Goal: Task Accomplishment & Management: Manage account settings

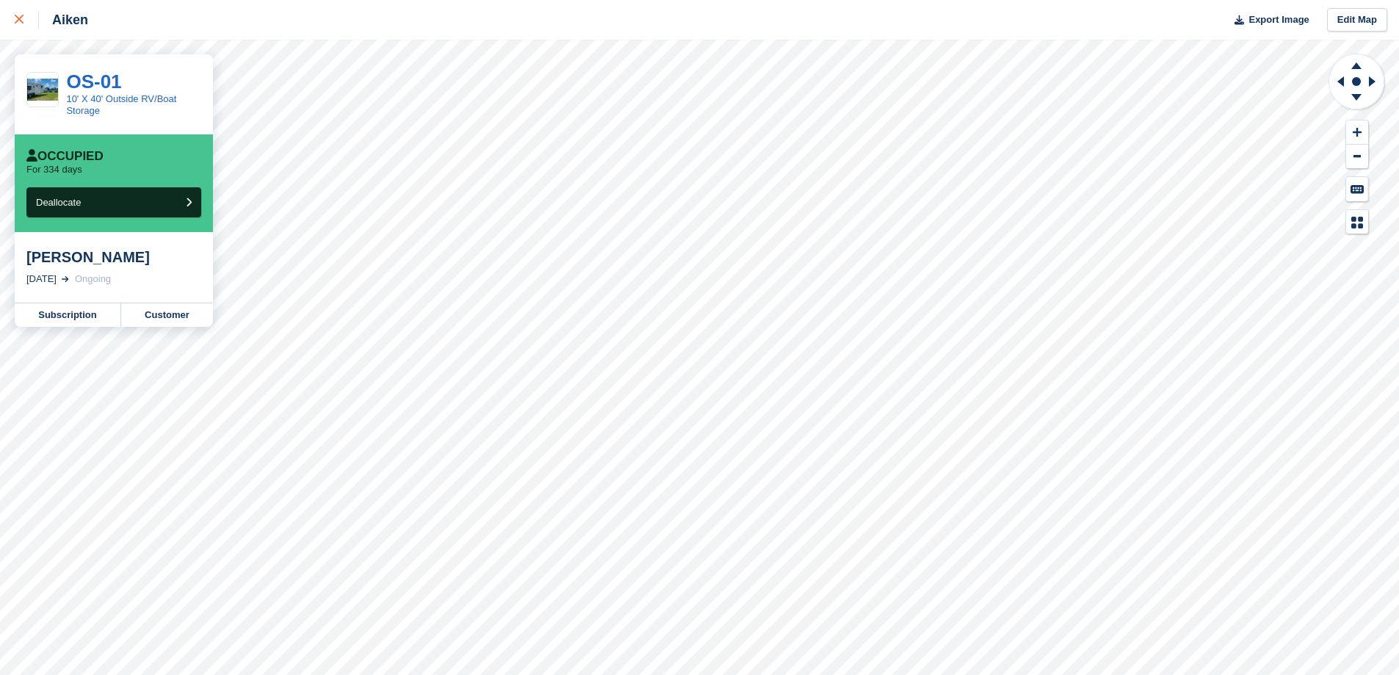
click at [23, 21] on icon at bounding box center [19, 19] width 9 height 9
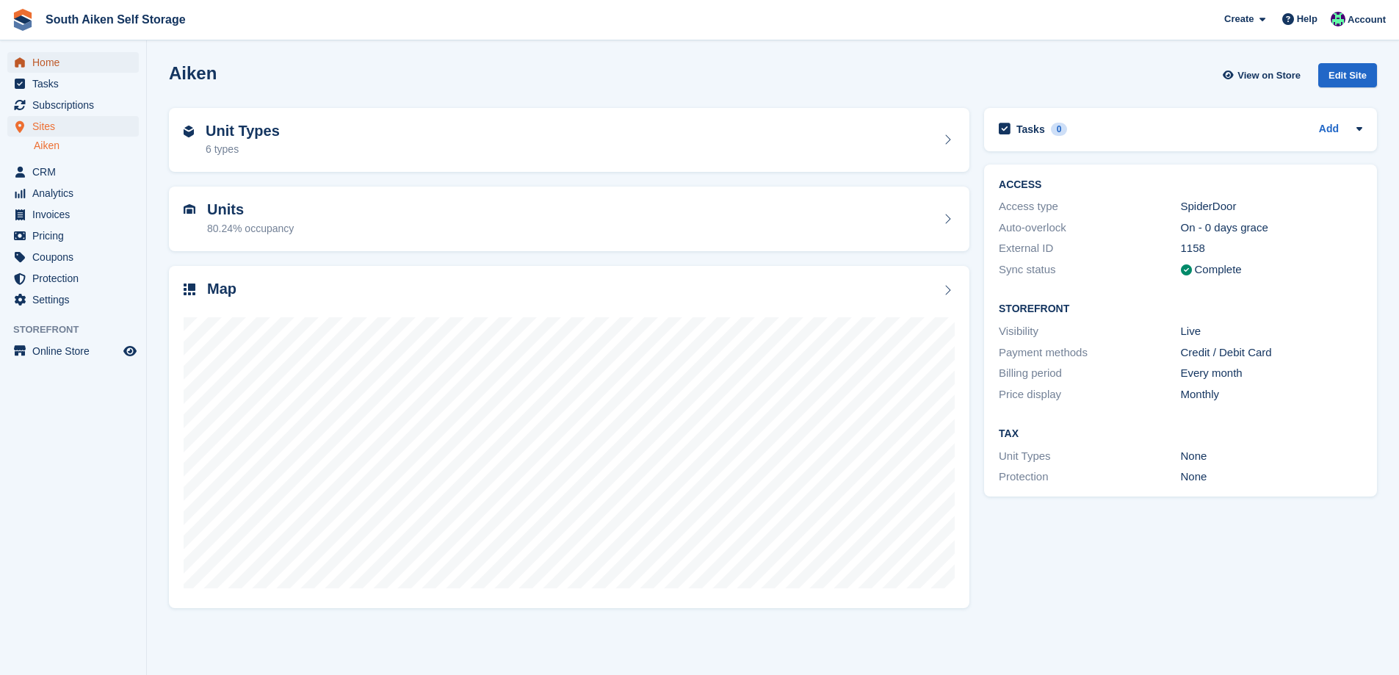
click at [55, 61] on span "Home" at bounding box center [76, 62] width 88 height 21
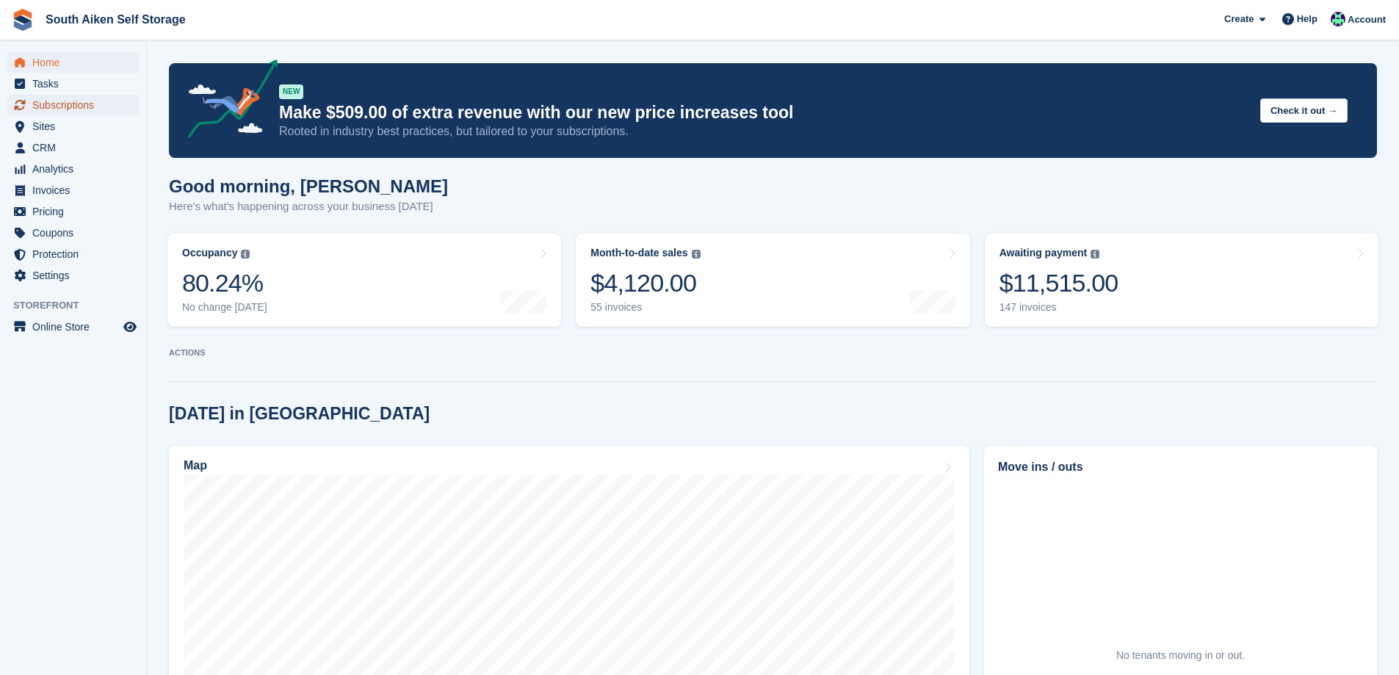
click at [71, 104] on span "Subscriptions" at bounding box center [76, 105] width 88 height 21
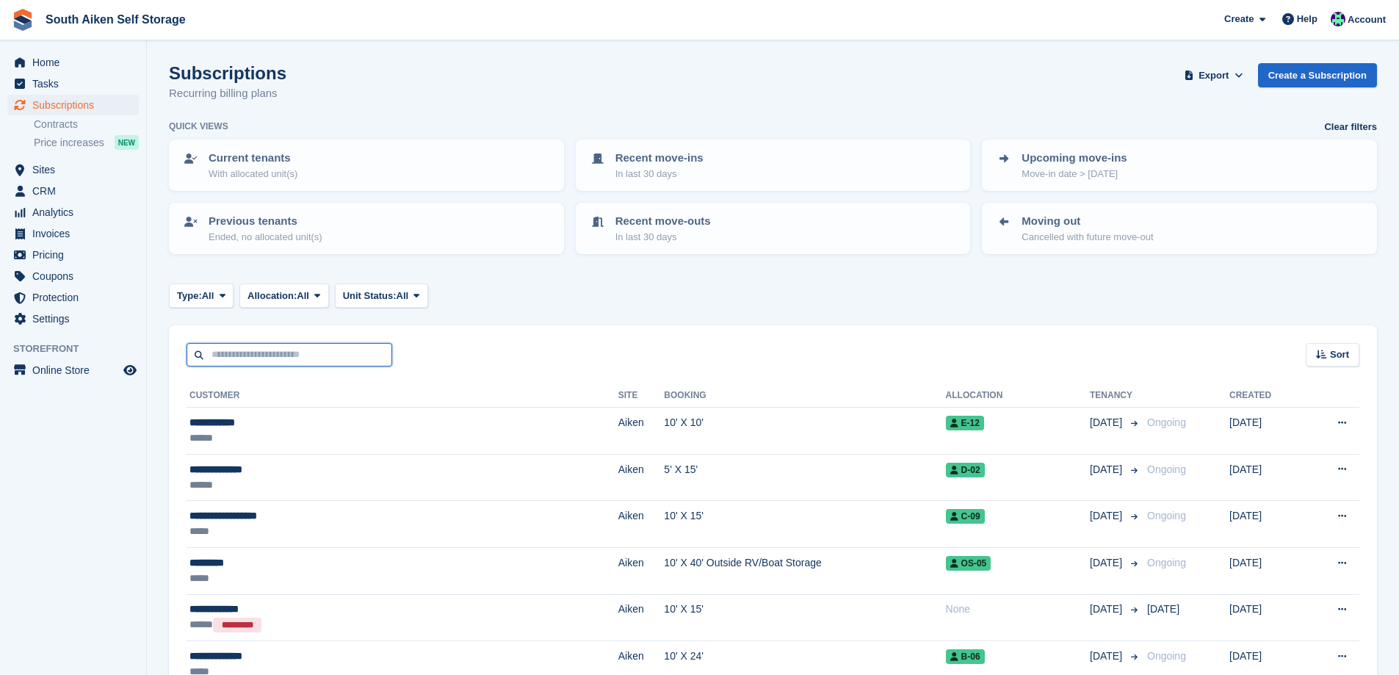
click at [250, 352] on input "text" at bounding box center [290, 355] width 206 height 24
click at [460, 352] on div "******** Sort Sort by Customer name Date created Move in date Move out date Cre…" at bounding box center [773, 346] width 1208 height 42
click at [278, 351] on input "********" at bounding box center [290, 355] width 206 height 24
type input "*"
type input "********"
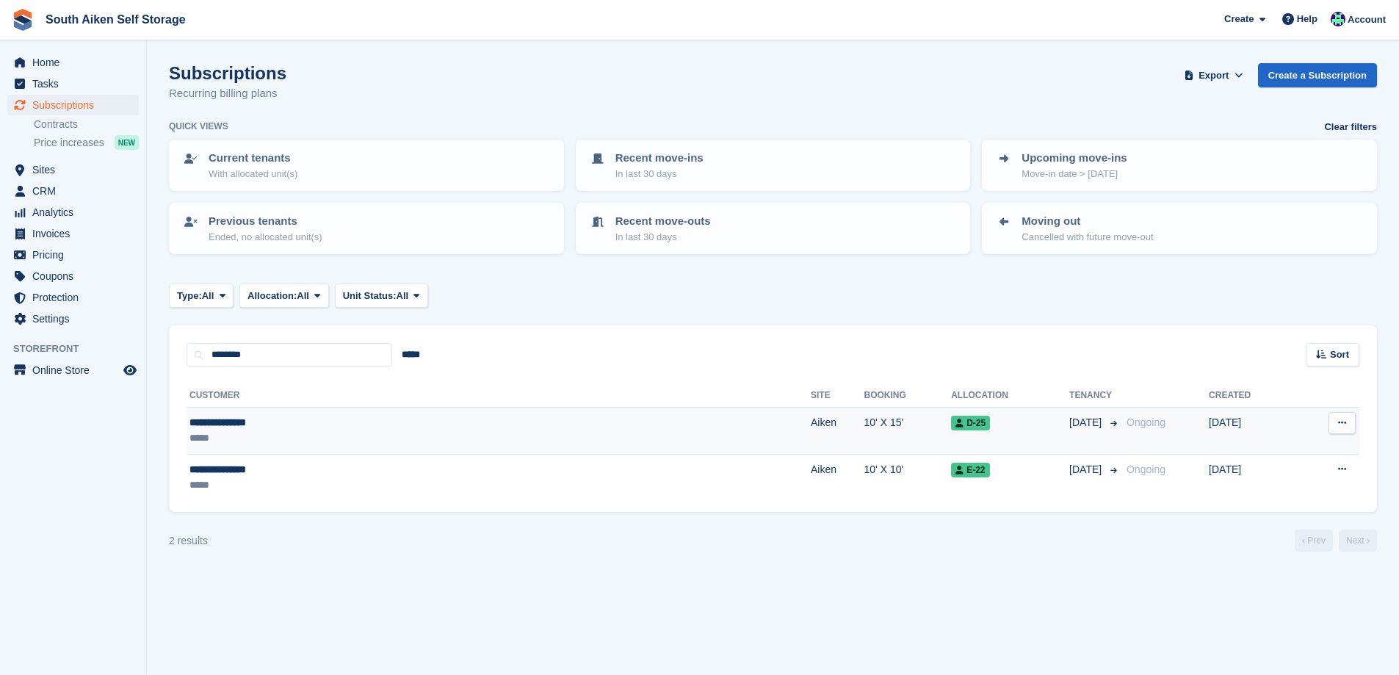
click at [263, 425] on div "**********" at bounding box center [338, 422] width 299 height 15
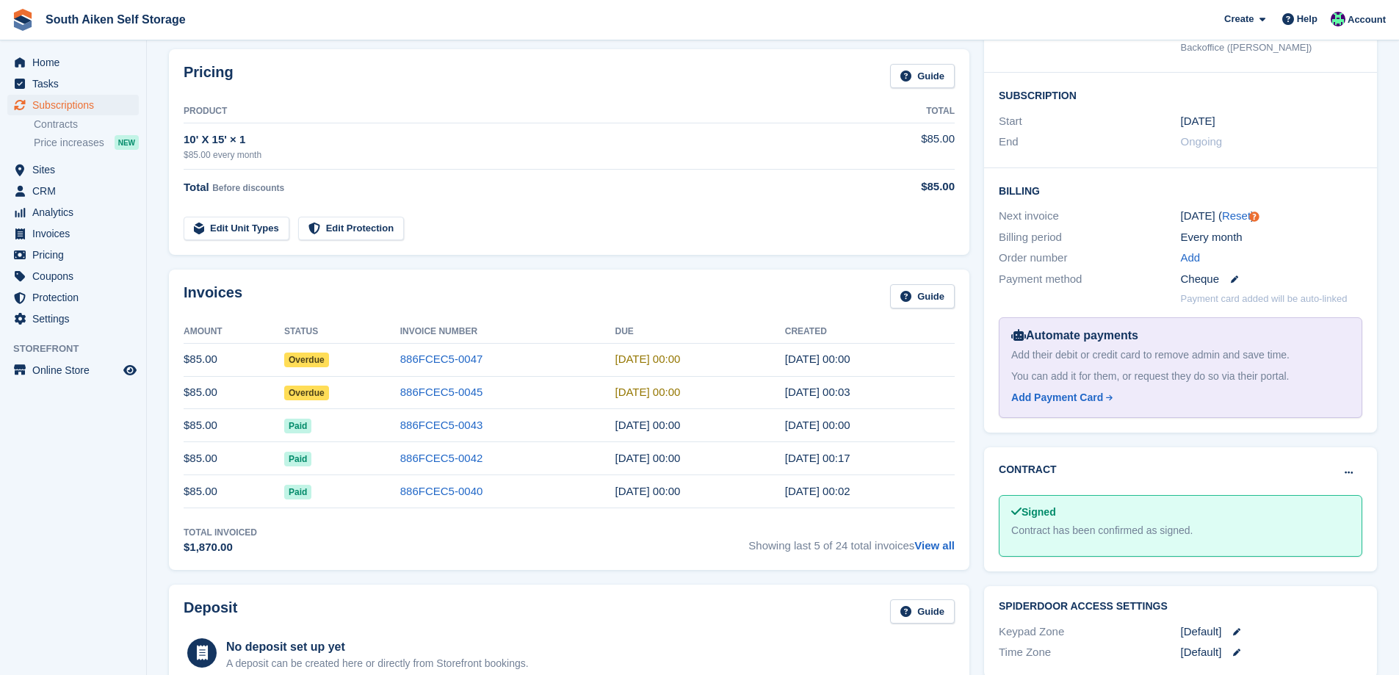
scroll to position [147, 0]
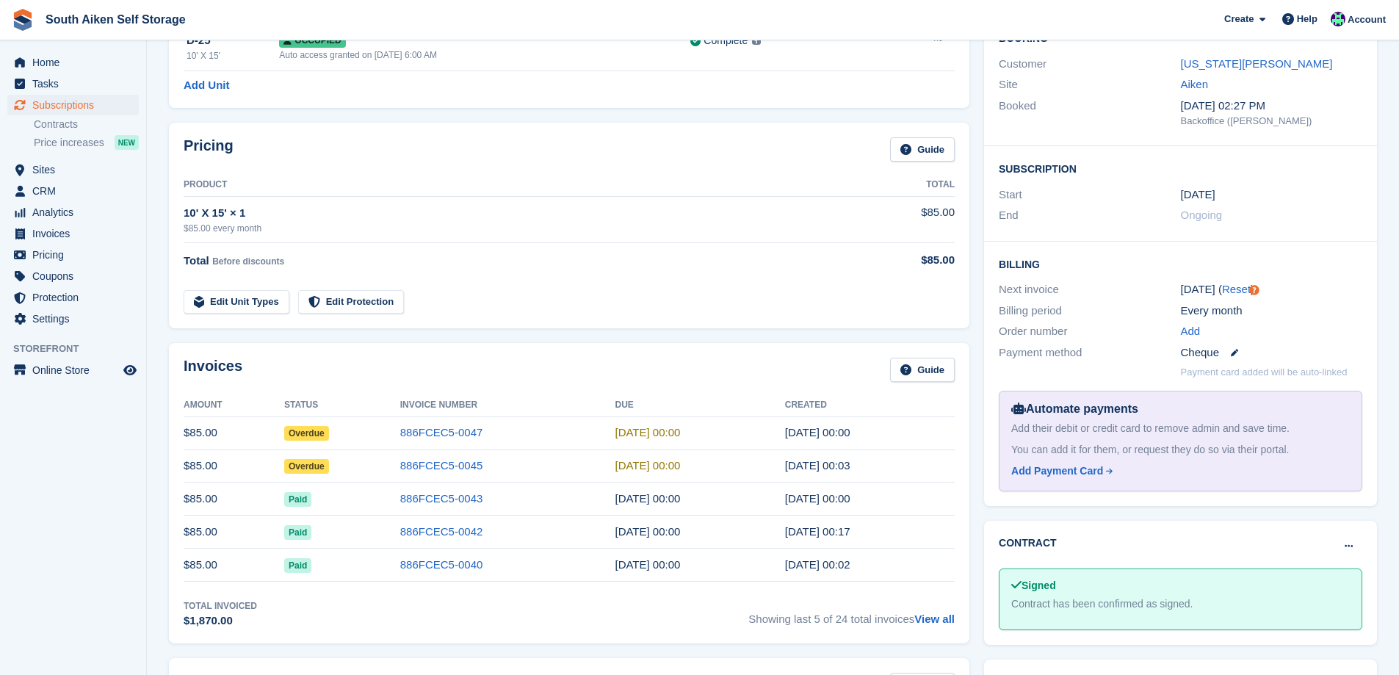
click at [317, 468] on span "Overdue" at bounding box center [306, 466] width 45 height 15
click at [453, 468] on link "886FCEC5-0045" at bounding box center [441, 465] width 83 height 12
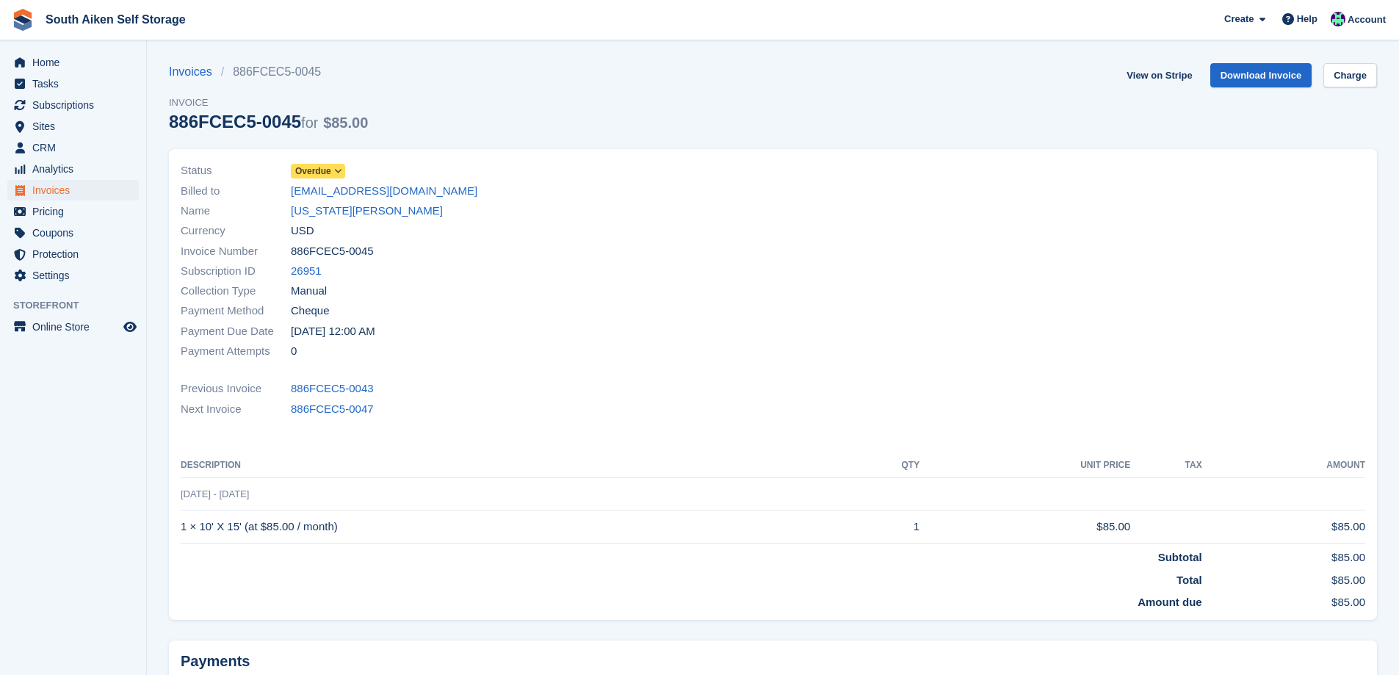
click at [336, 172] on icon at bounding box center [338, 171] width 8 height 9
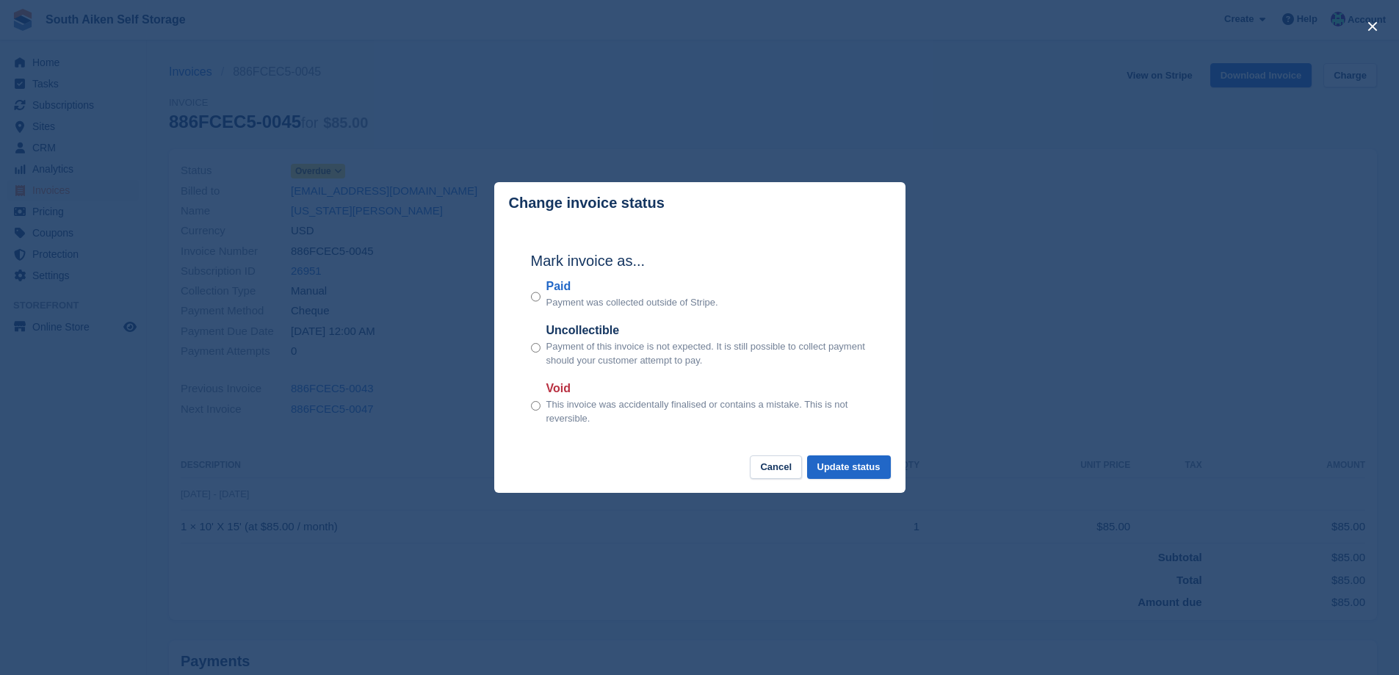
click at [544, 300] on div "Paid Payment was collected outside of Stripe." at bounding box center [700, 294] width 338 height 32
click at [877, 470] on button "Update status" at bounding box center [849, 467] width 84 height 24
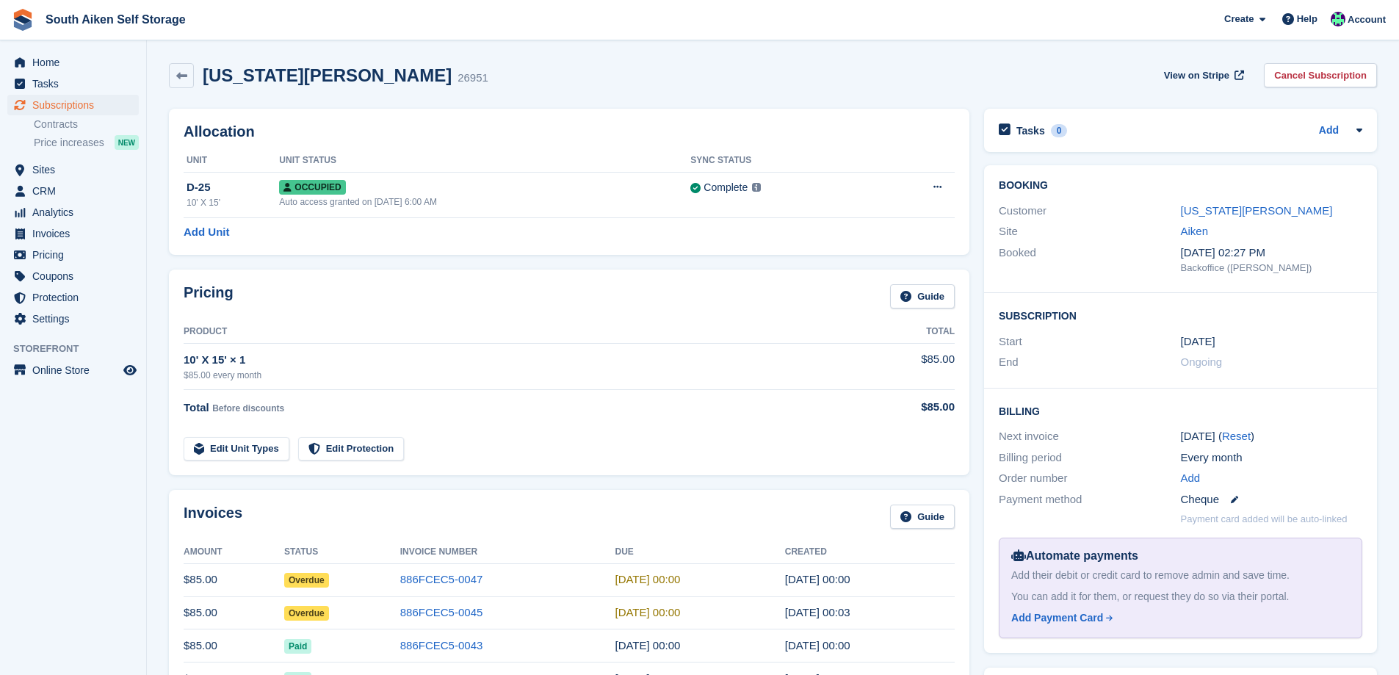
scroll to position [147, 0]
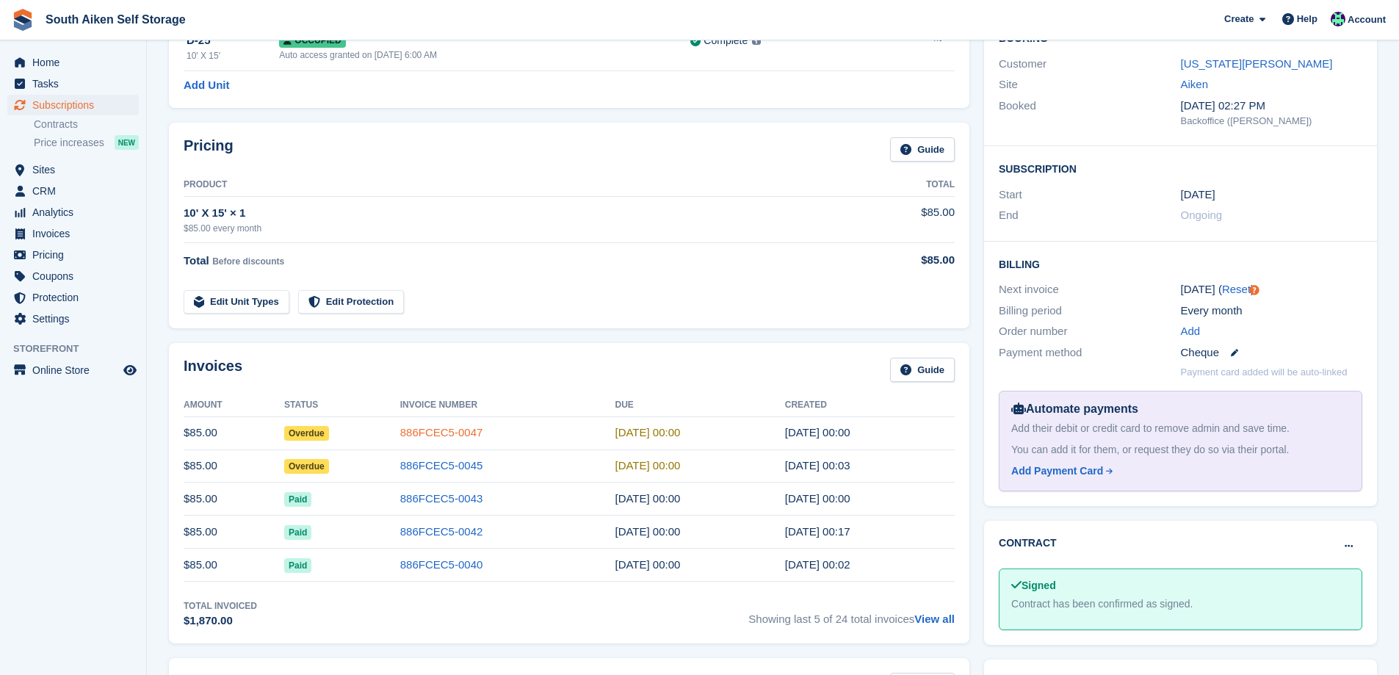
click at [446, 435] on link "886FCEC5-0047" at bounding box center [441, 432] width 83 height 12
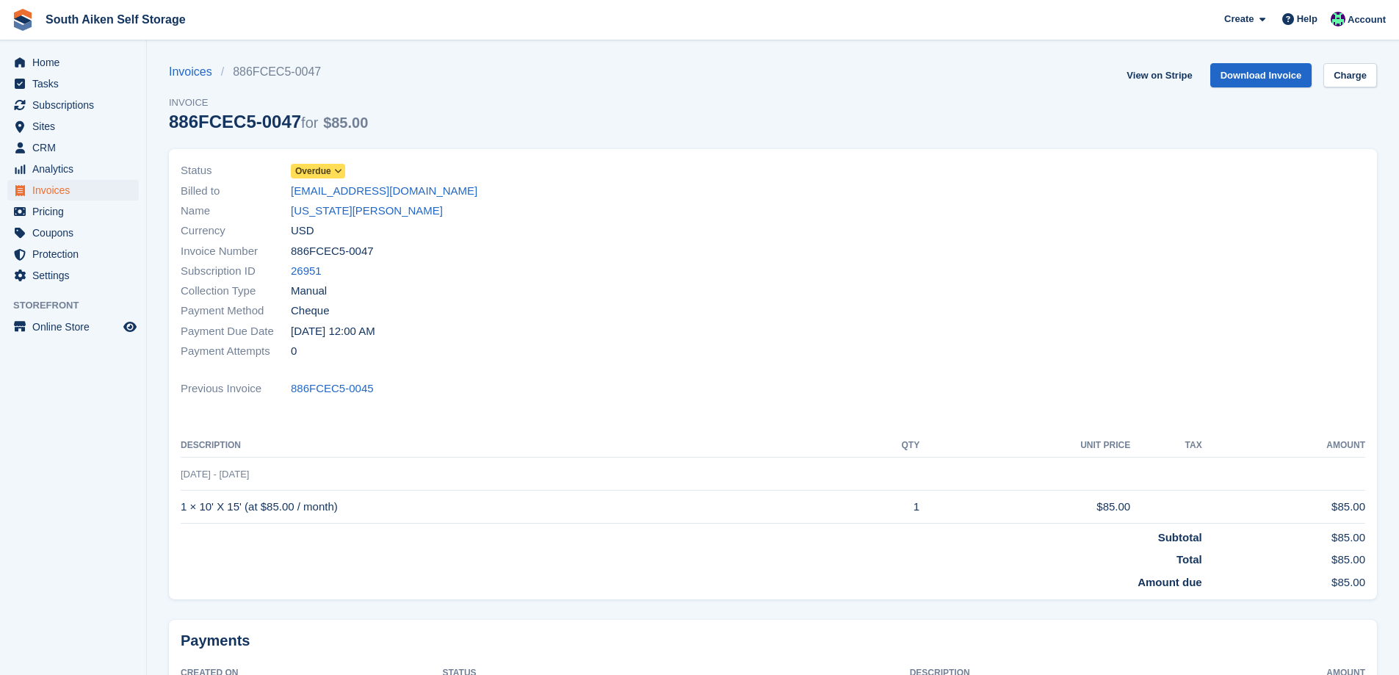
click at [338, 170] on icon at bounding box center [338, 171] width 8 height 9
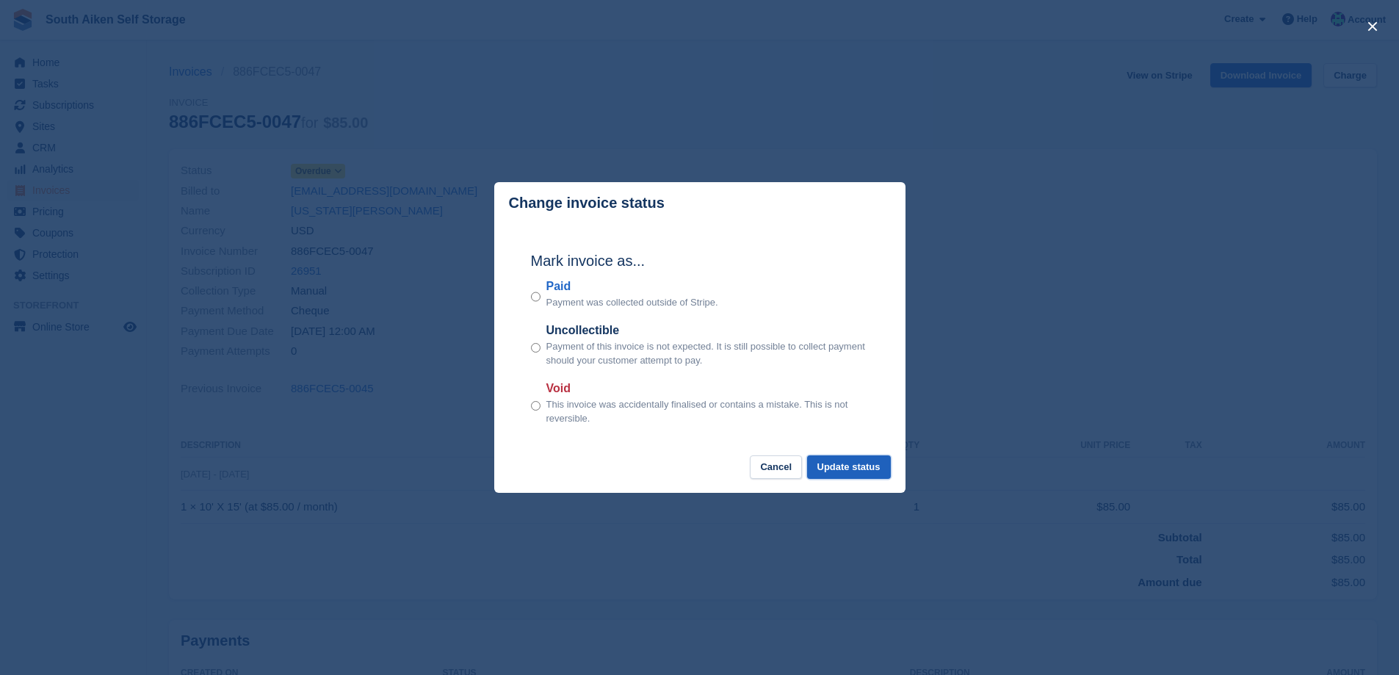
click at [886, 477] on button "Update status" at bounding box center [849, 467] width 84 height 24
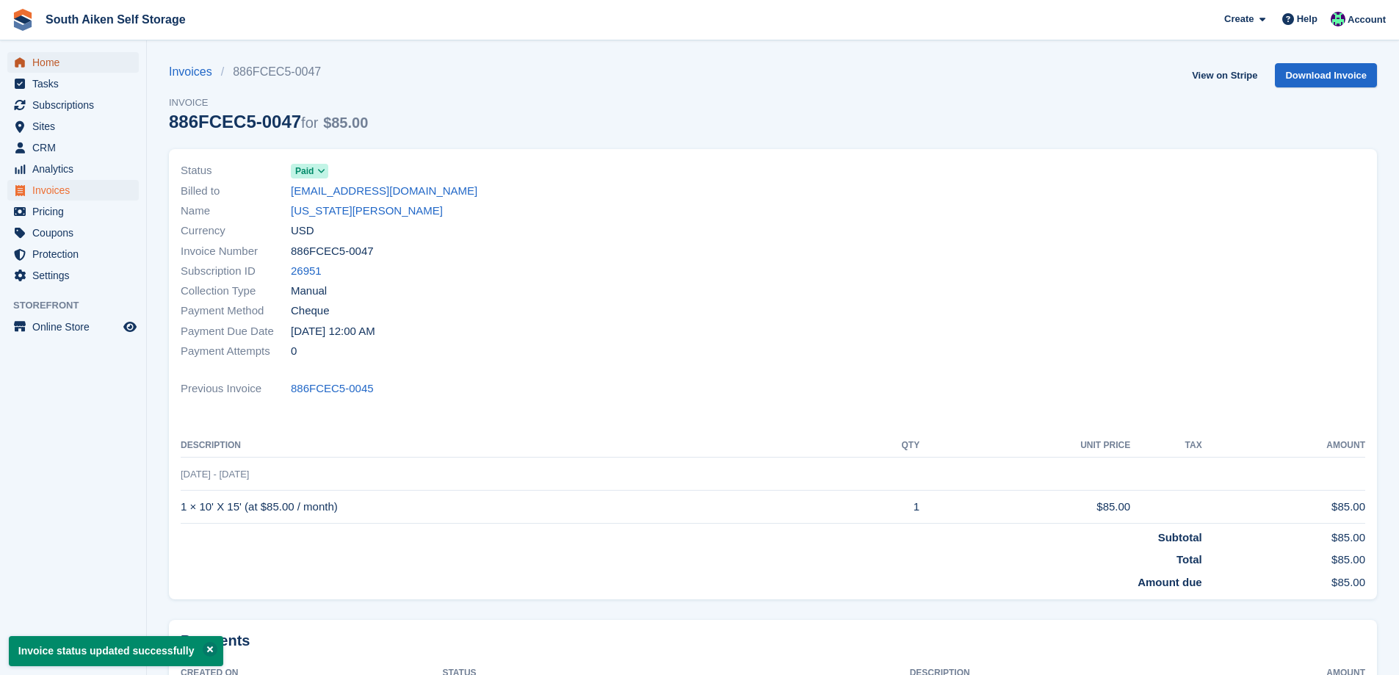
click at [35, 57] on span "Home" at bounding box center [76, 62] width 88 height 21
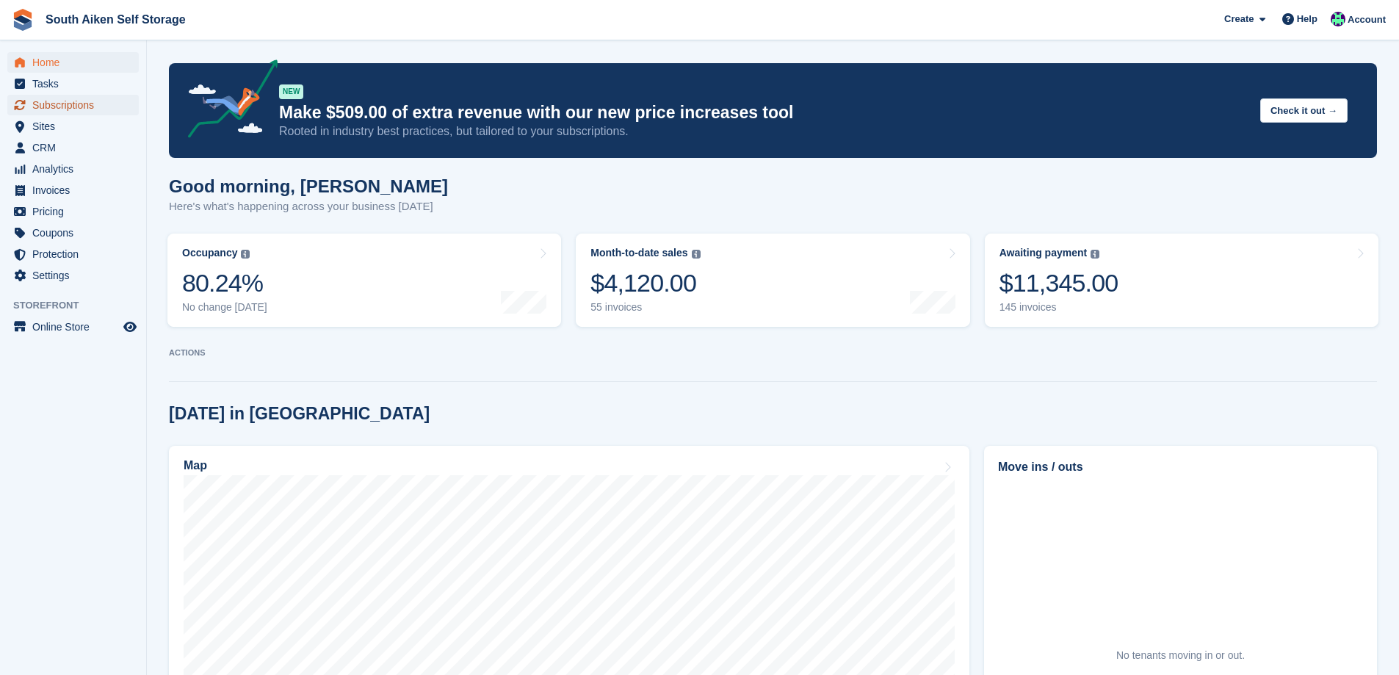
click at [81, 109] on span "Subscriptions" at bounding box center [76, 105] width 88 height 21
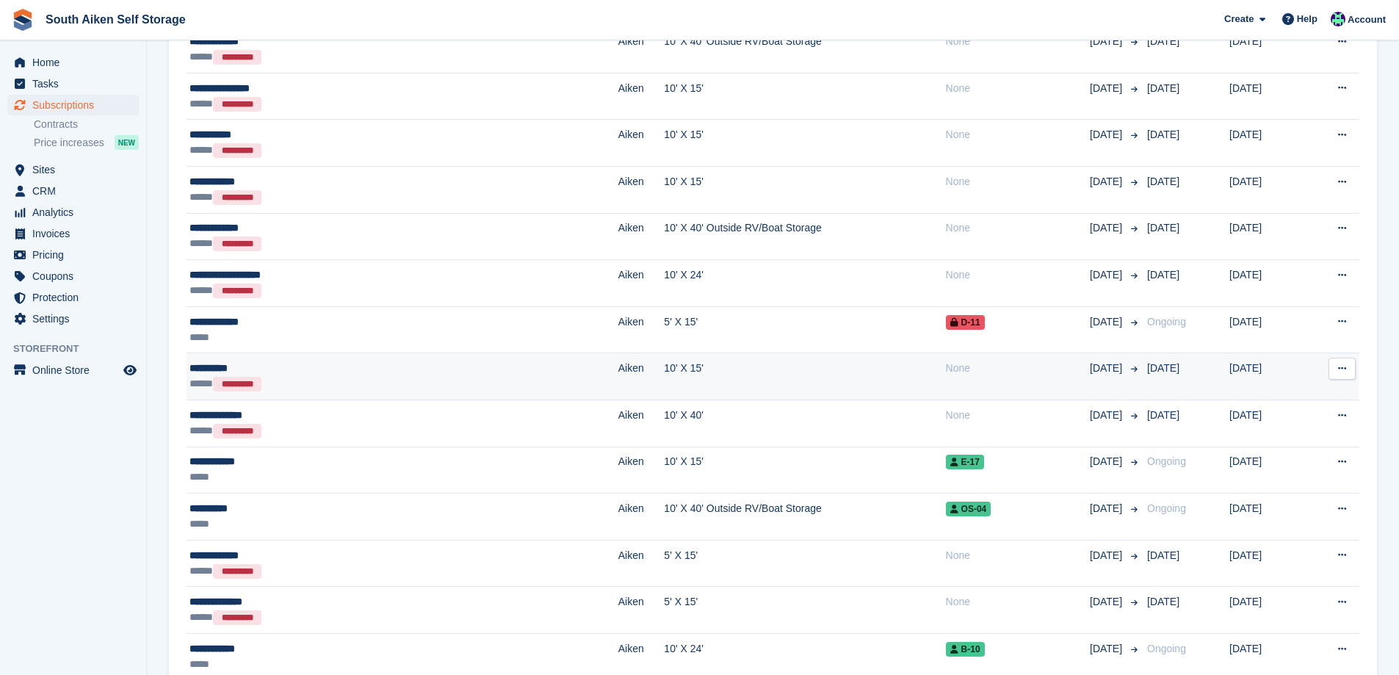
scroll to position [1689, 0]
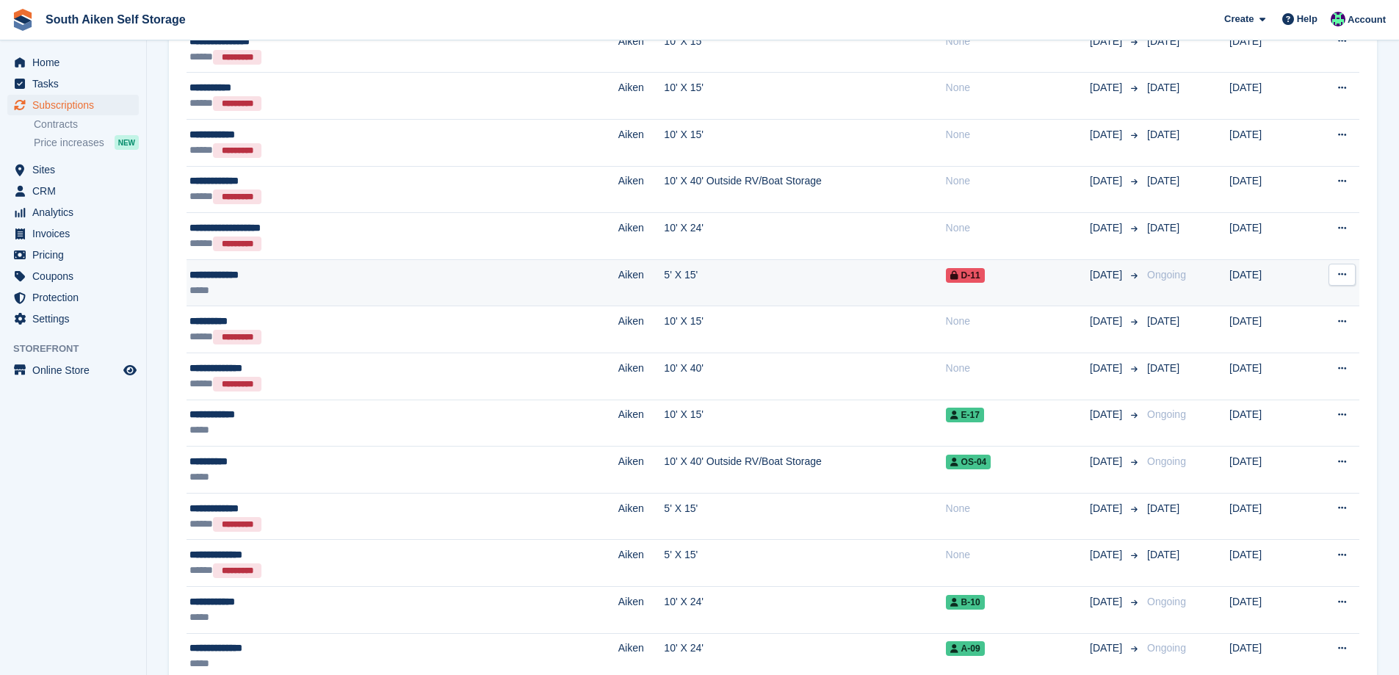
click at [381, 284] on div "*****" at bounding box center [308, 290] width 239 height 15
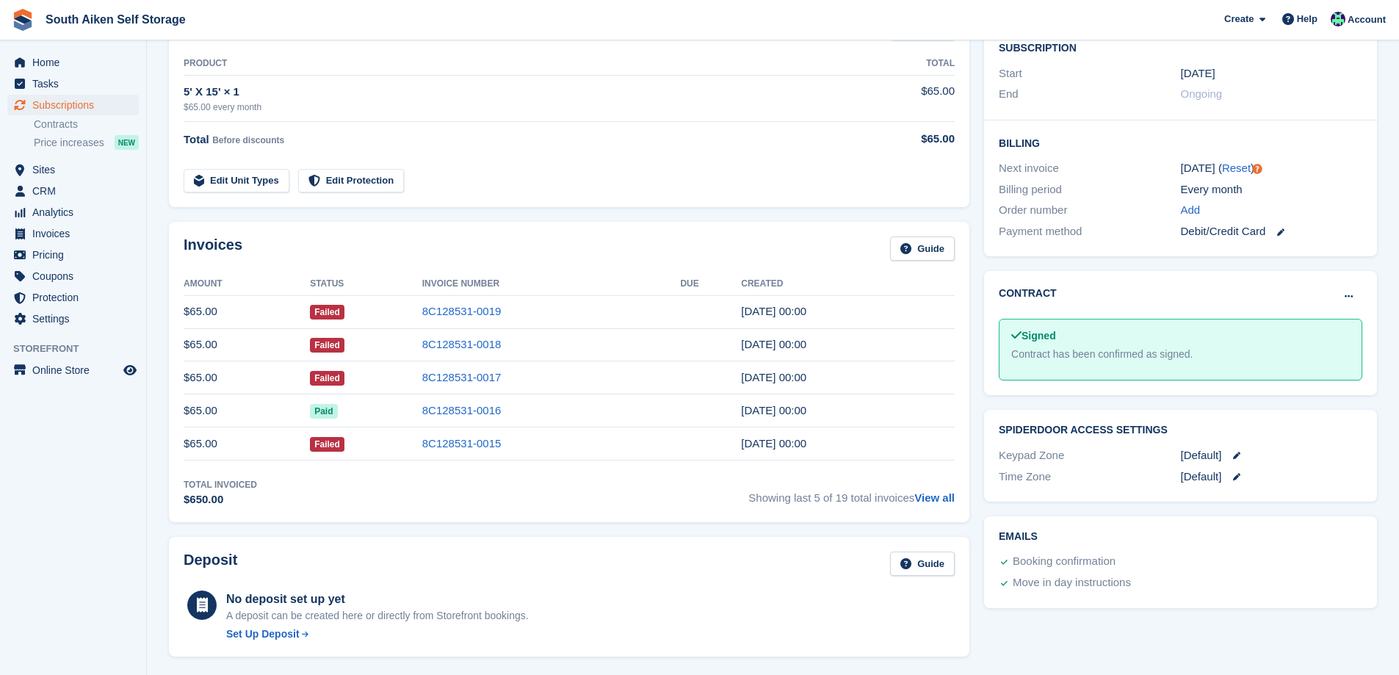
scroll to position [294, 0]
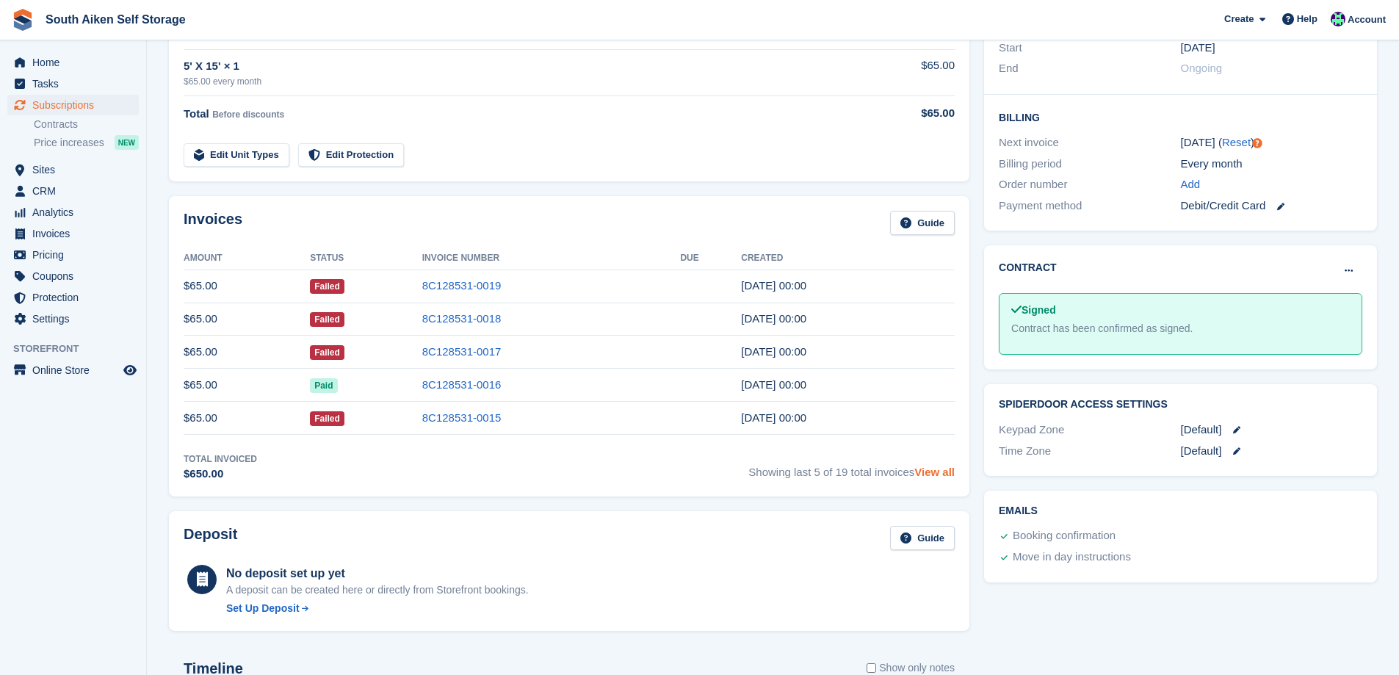
click at [939, 476] on link "View all" at bounding box center [934, 472] width 40 height 12
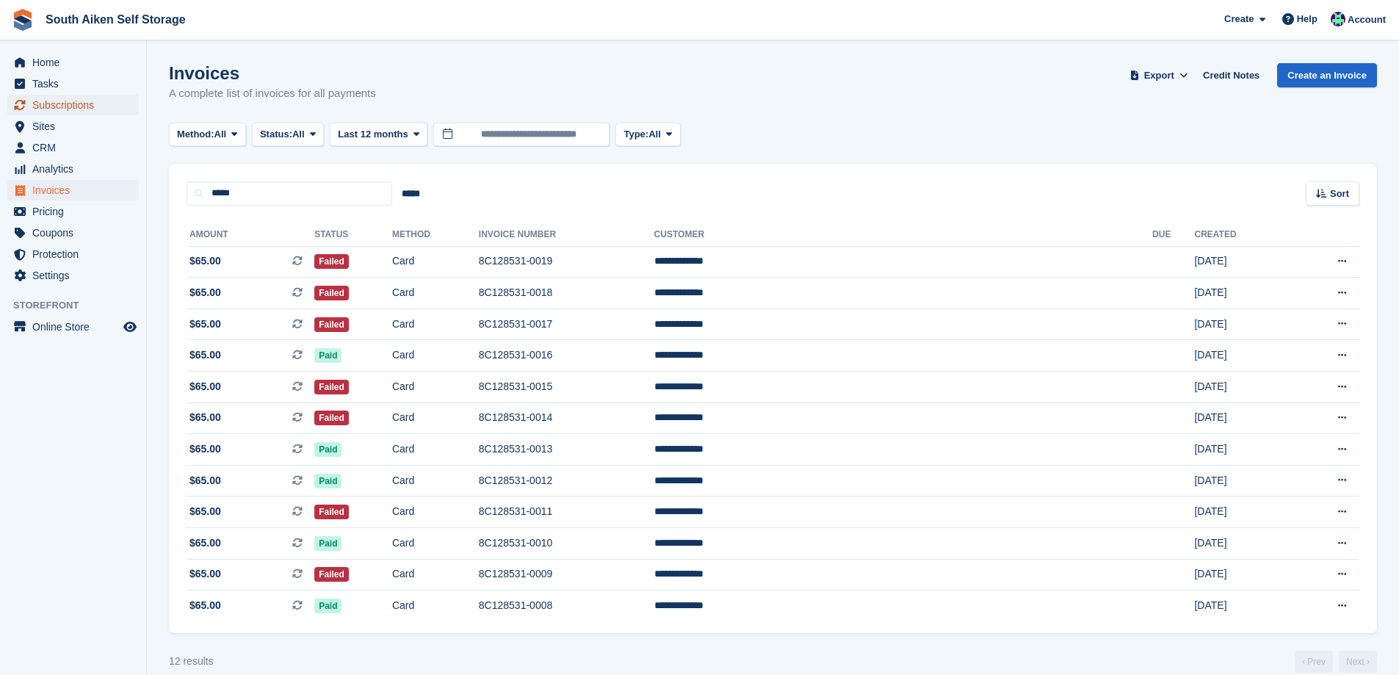
click at [75, 102] on span "Subscriptions" at bounding box center [76, 105] width 88 height 21
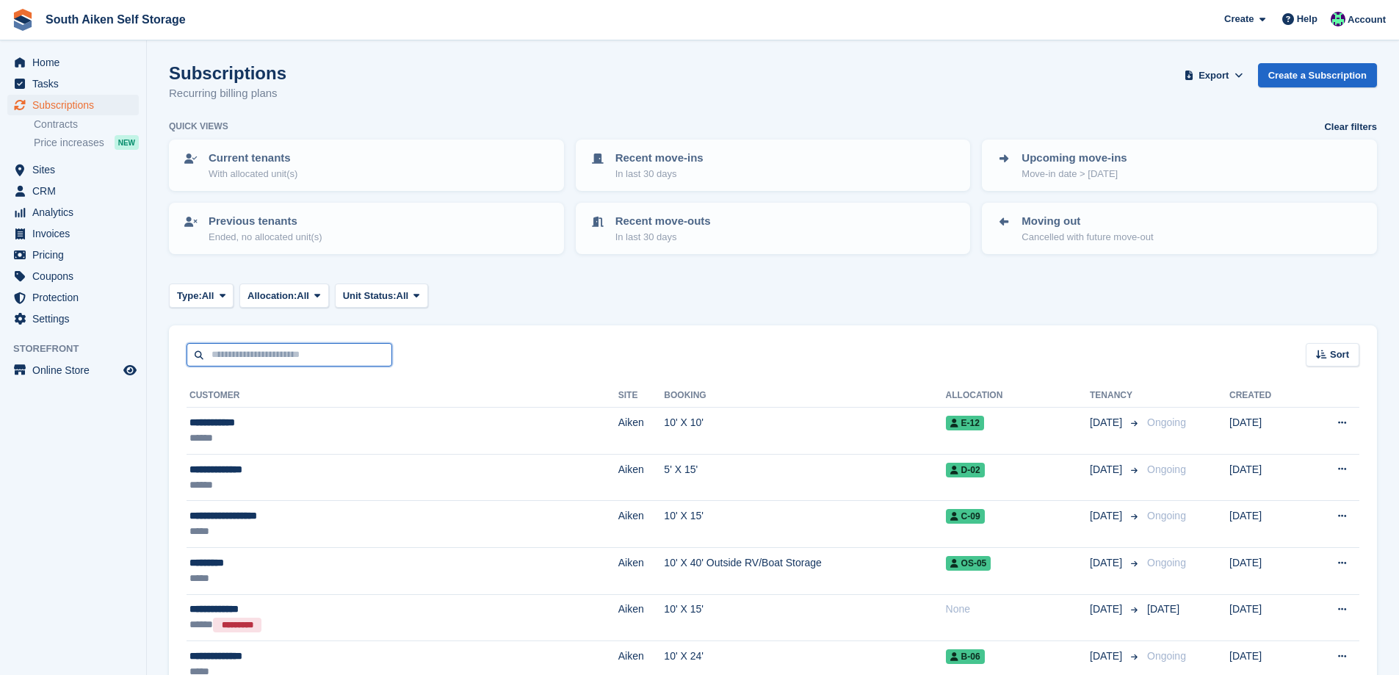
click at [239, 358] on input "text" at bounding box center [290, 355] width 206 height 24
type input "******"
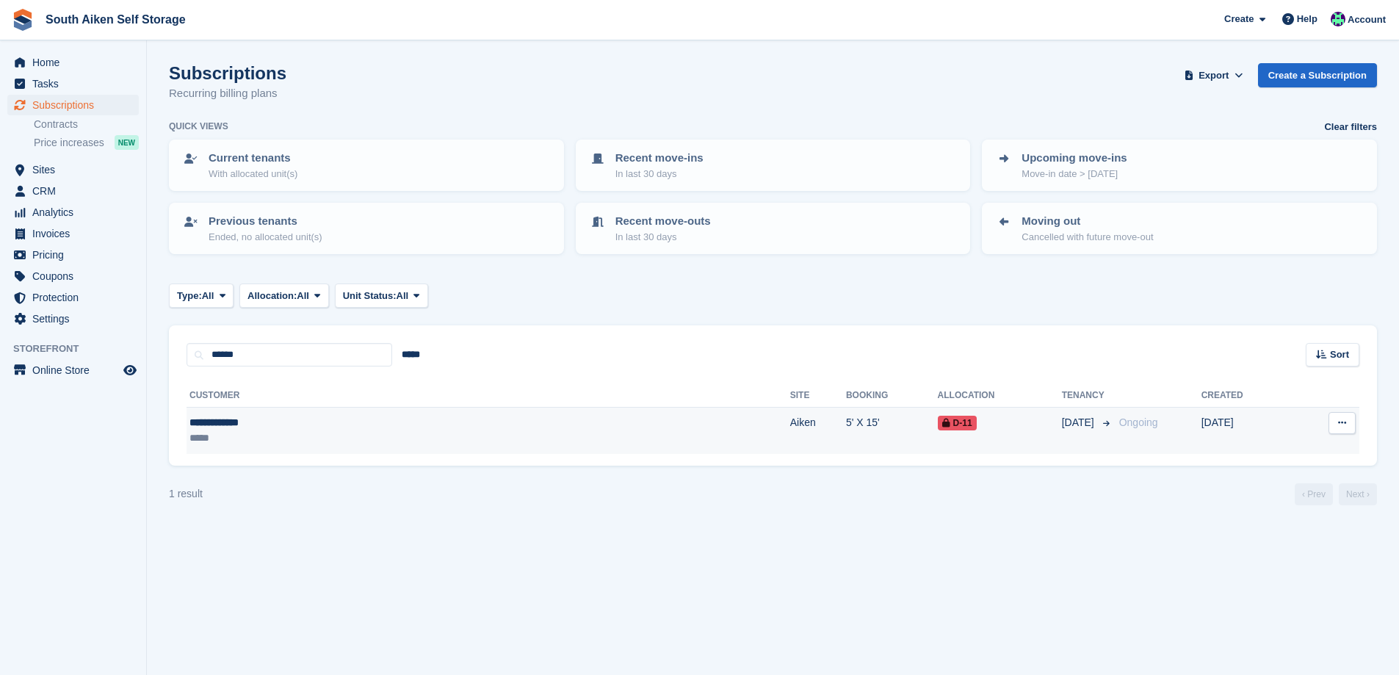
click at [942, 422] on icon at bounding box center [946, 423] width 8 height 9
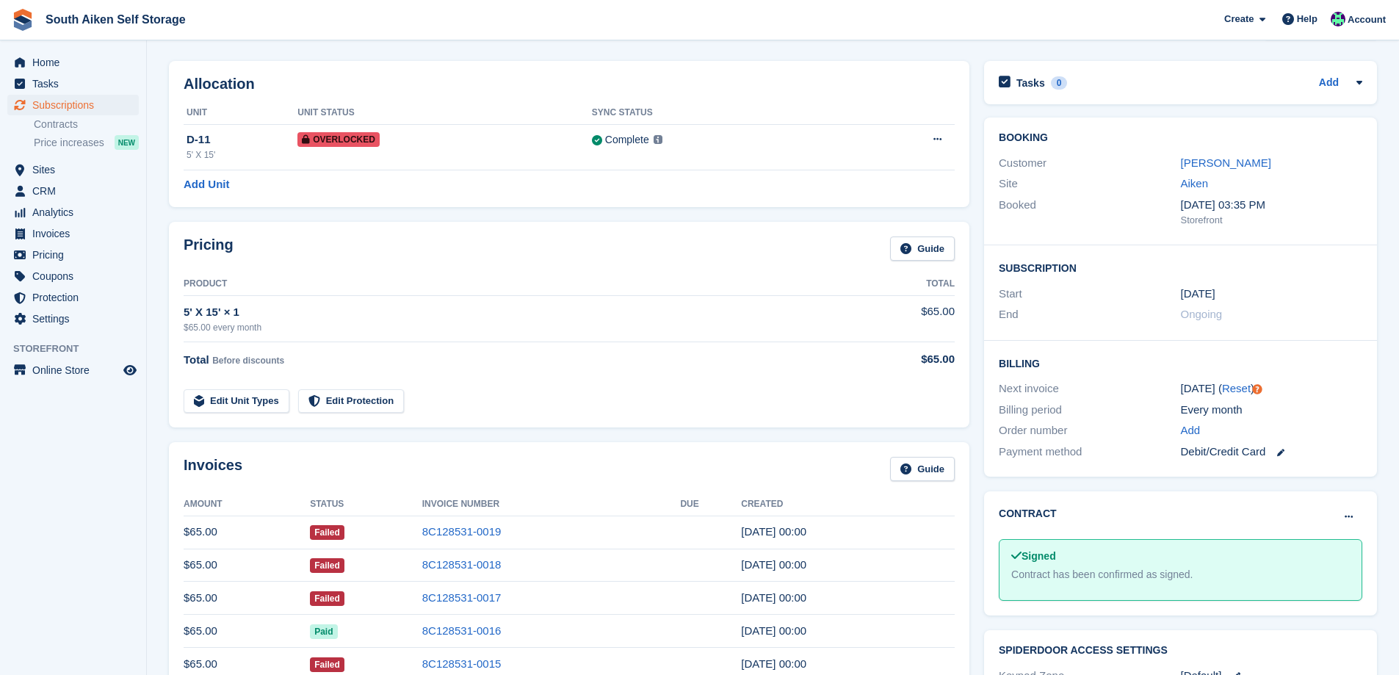
scroll to position [73, 0]
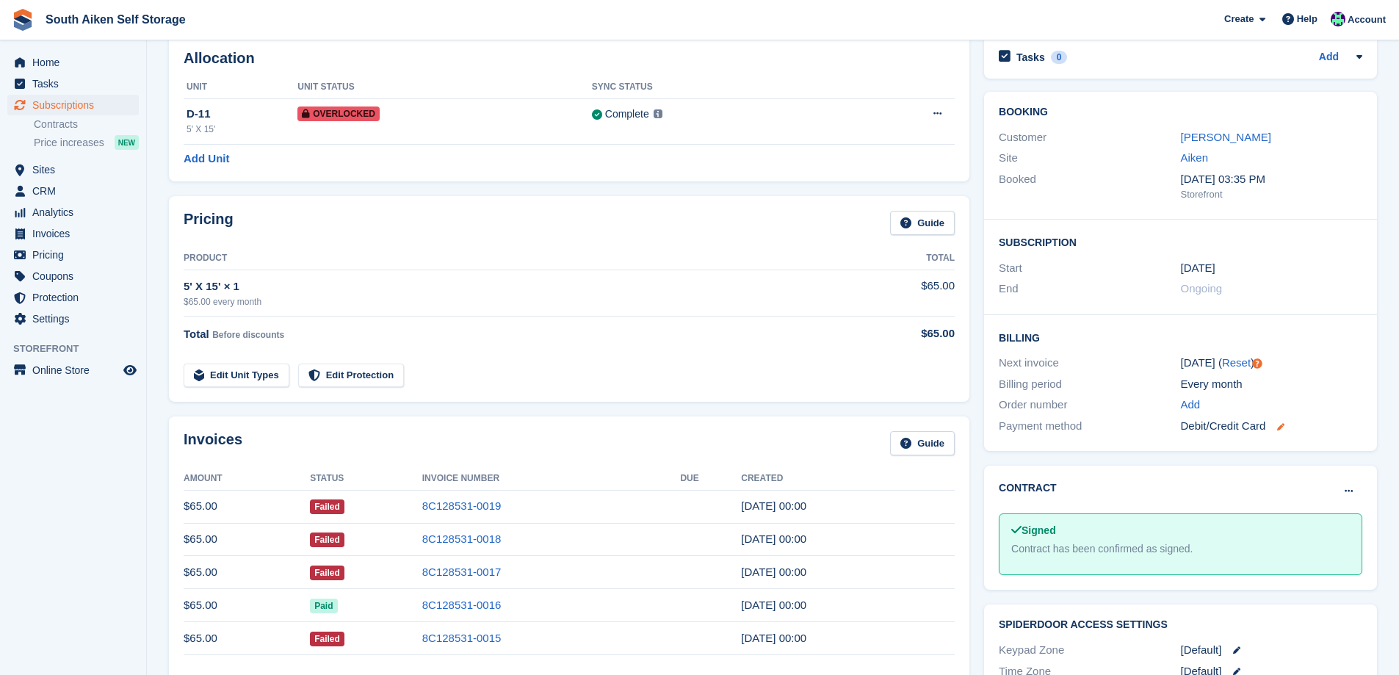
click at [1283, 427] on icon at bounding box center [1280, 426] width 7 height 7
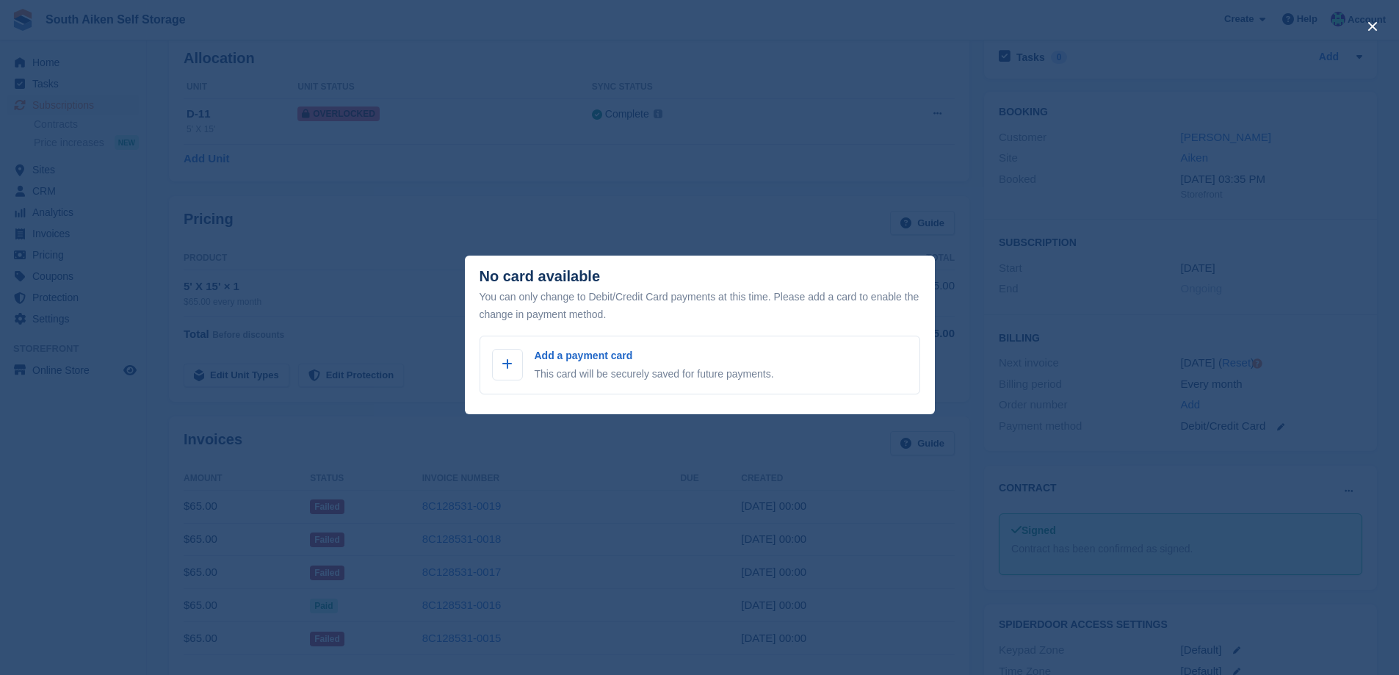
click at [672, 246] on div "close" at bounding box center [699, 337] width 1399 height 675
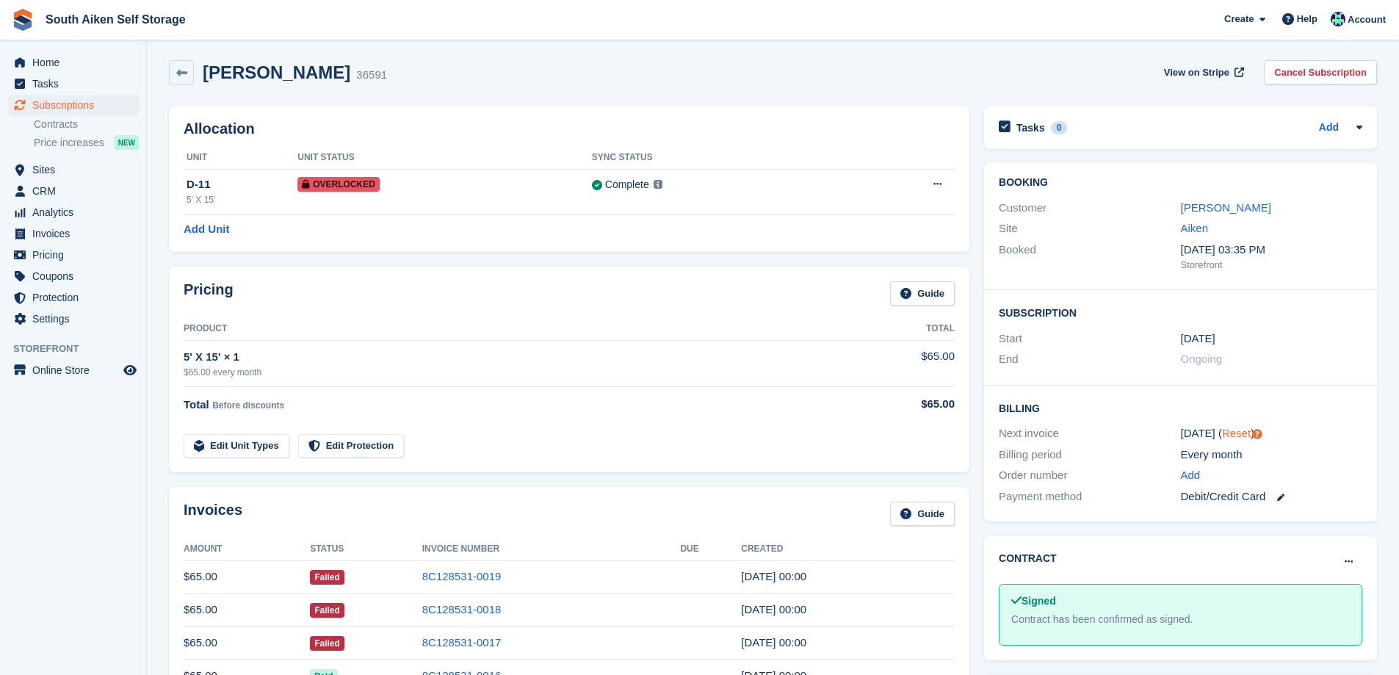
scroll to position [0, 0]
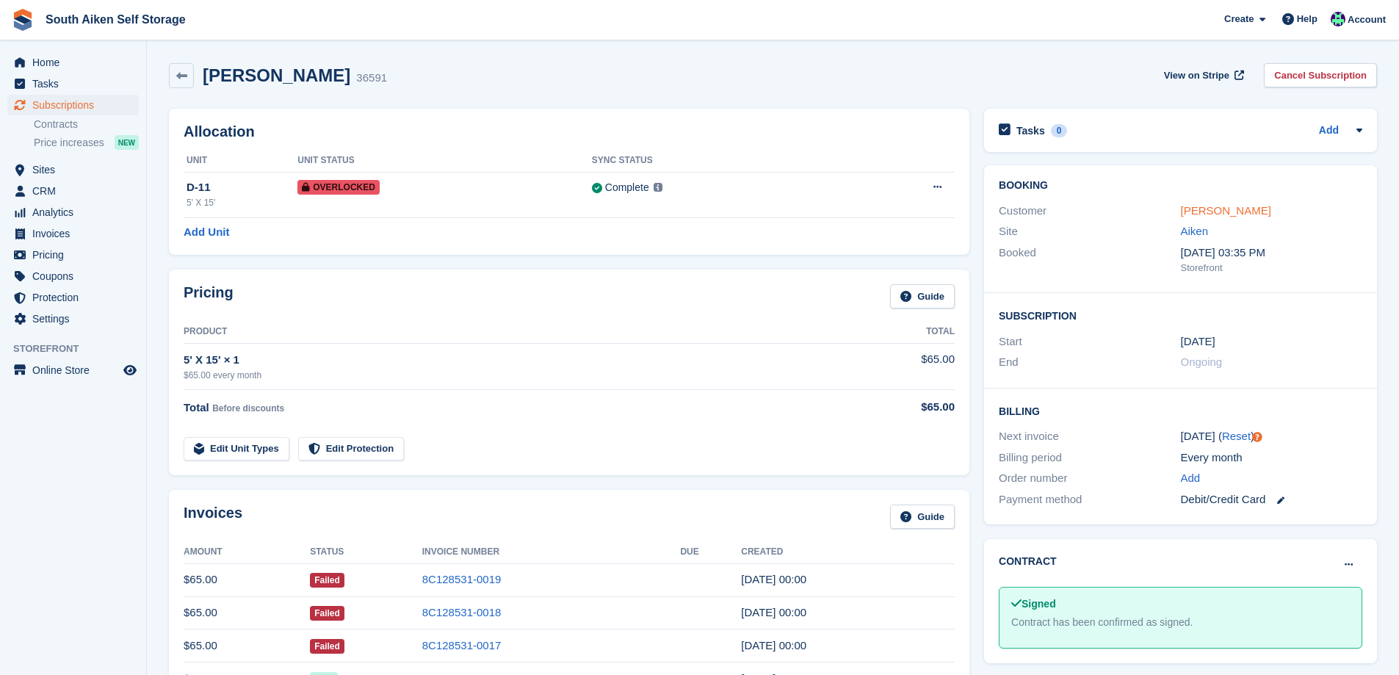
click at [1249, 210] on link "[PERSON_NAME]" at bounding box center [1226, 210] width 90 height 12
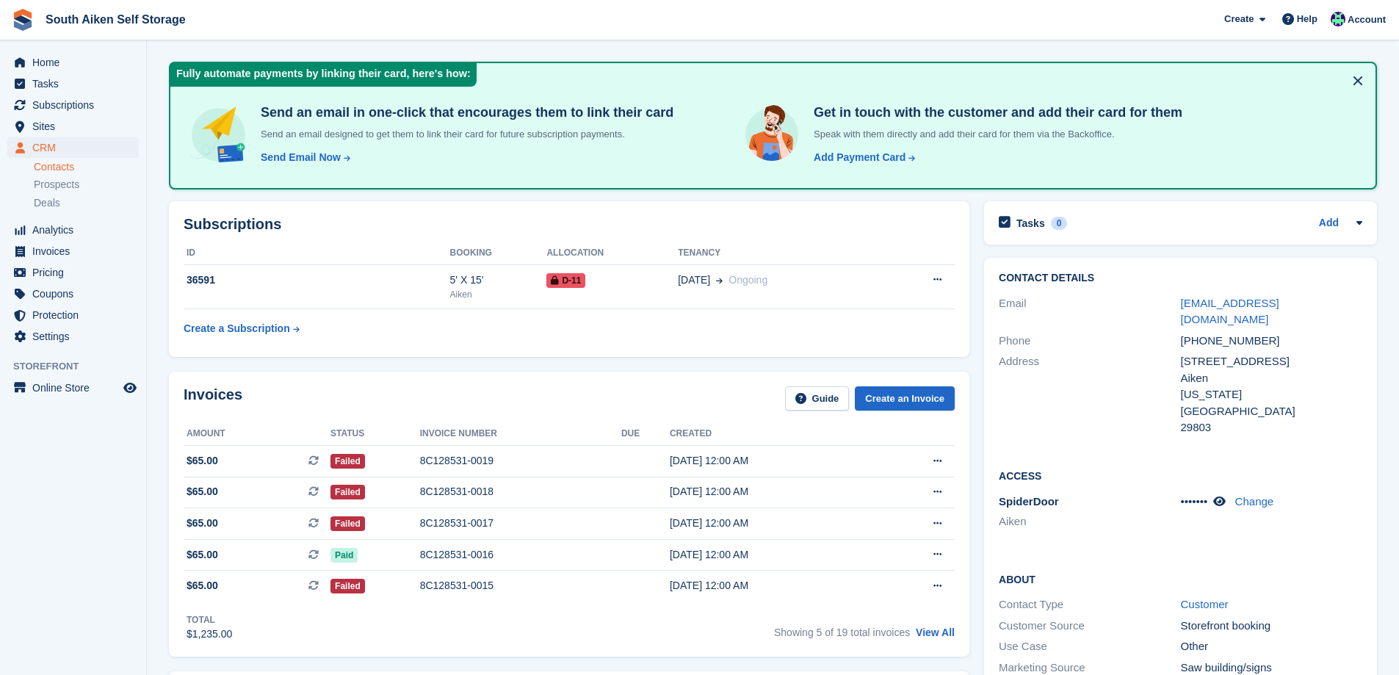
scroll to position [35, 0]
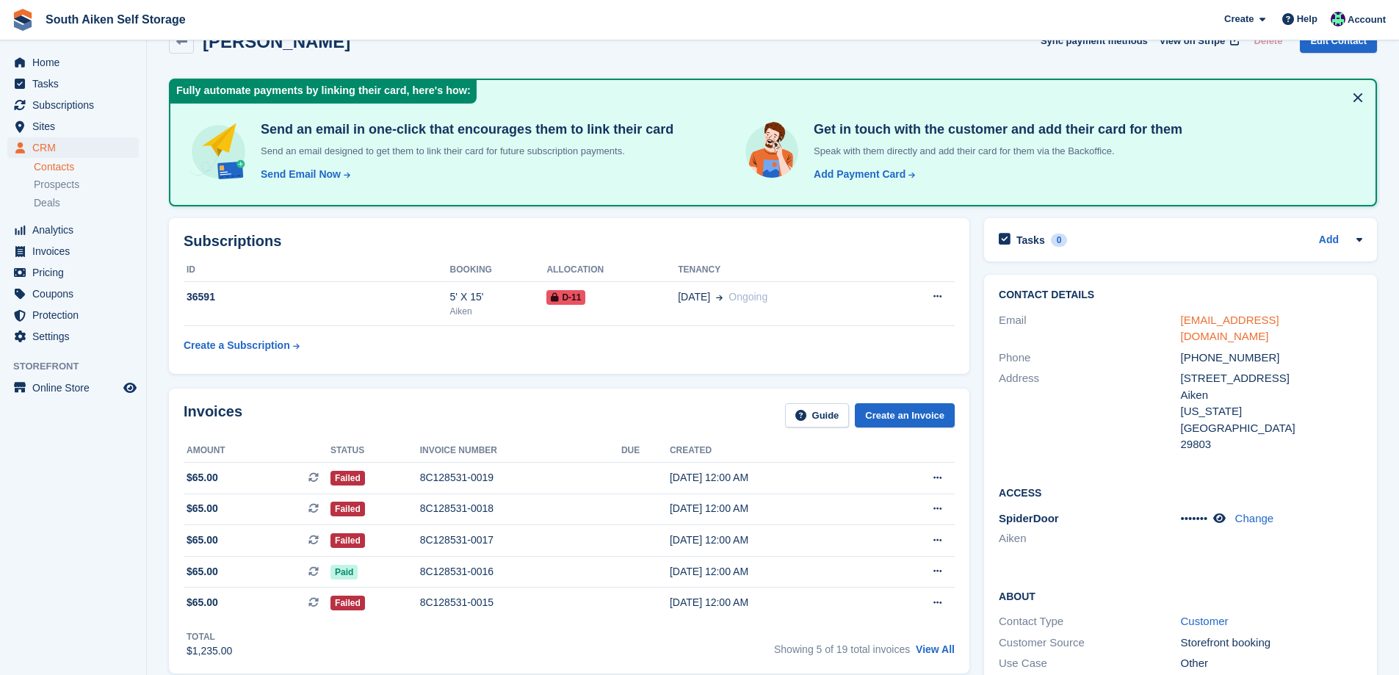
click at [1218, 316] on link "[EMAIL_ADDRESS][DOMAIN_NAME]" at bounding box center [1230, 328] width 98 height 29
click at [1361, 241] on icon at bounding box center [1359, 239] width 12 height 12
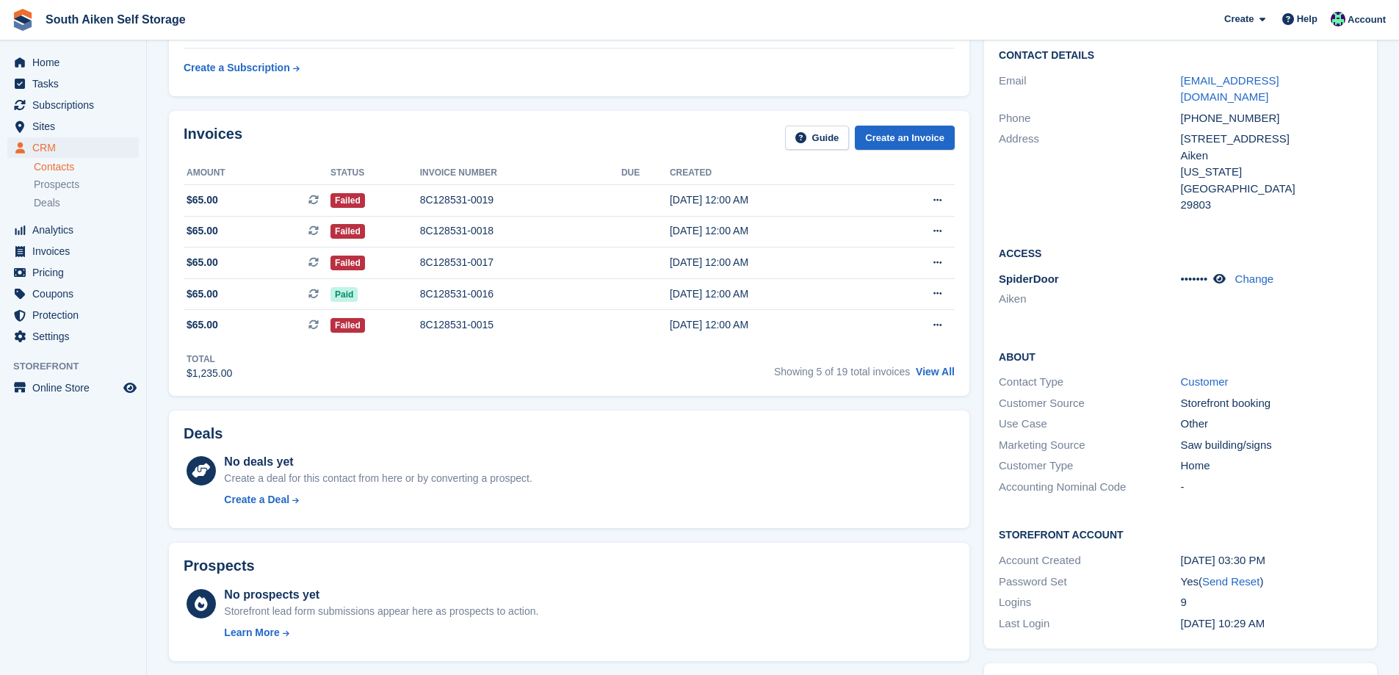
scroll to position [328, 0]
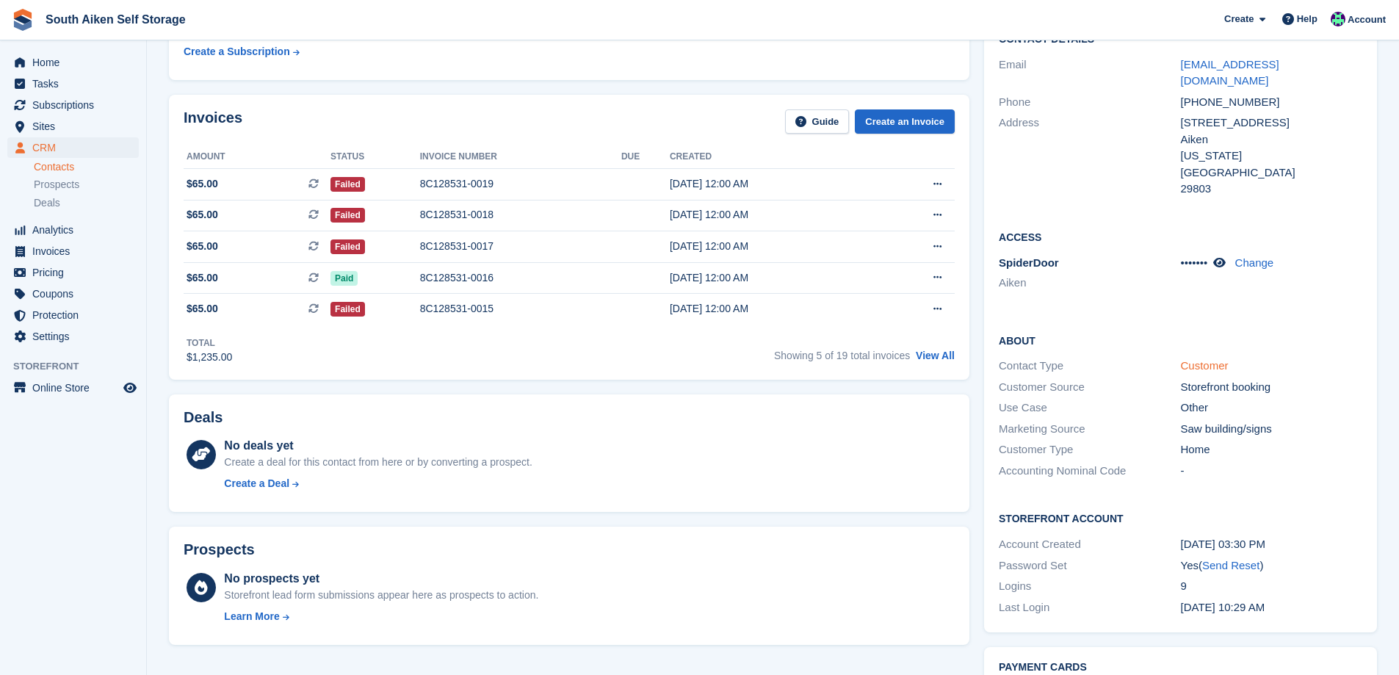
click at [1206, 359] on link "Customer" at bounding box center [1205, 365] width 48 height 12
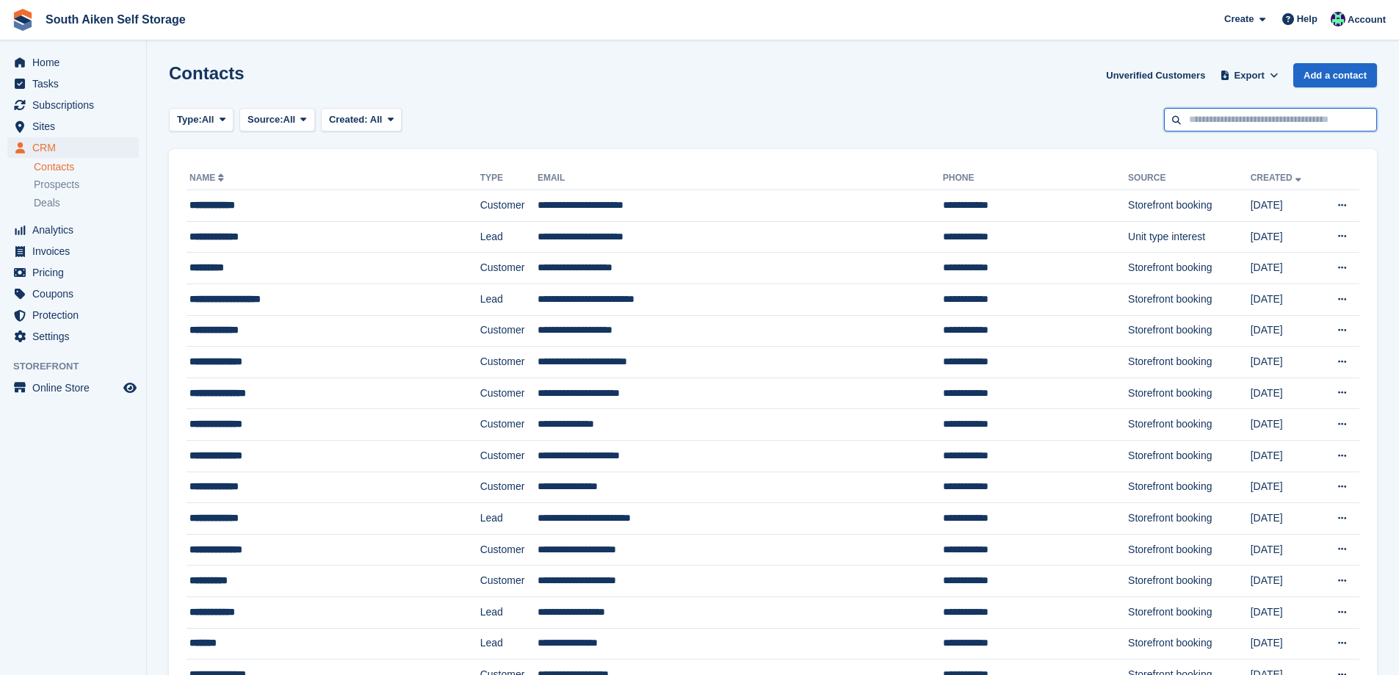
click at [1206, 118] on input "text" at bounding box center [1270, 120] width 213 height 24
type input "******"
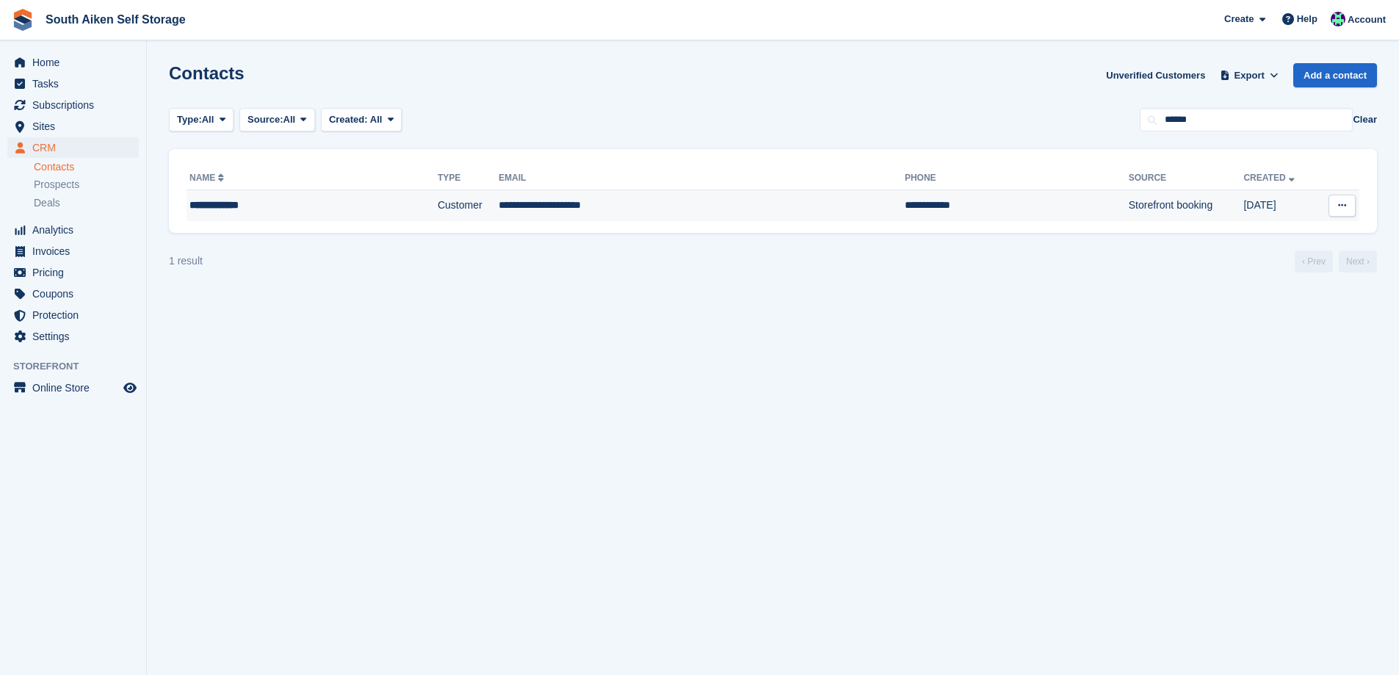
click at [1338, 204] on icon at bounding box center [1342, 205] width 8 height 10
click at [1231, 231] on p "Edit contact" at bounding box center [1285, 234] width 128 height 19
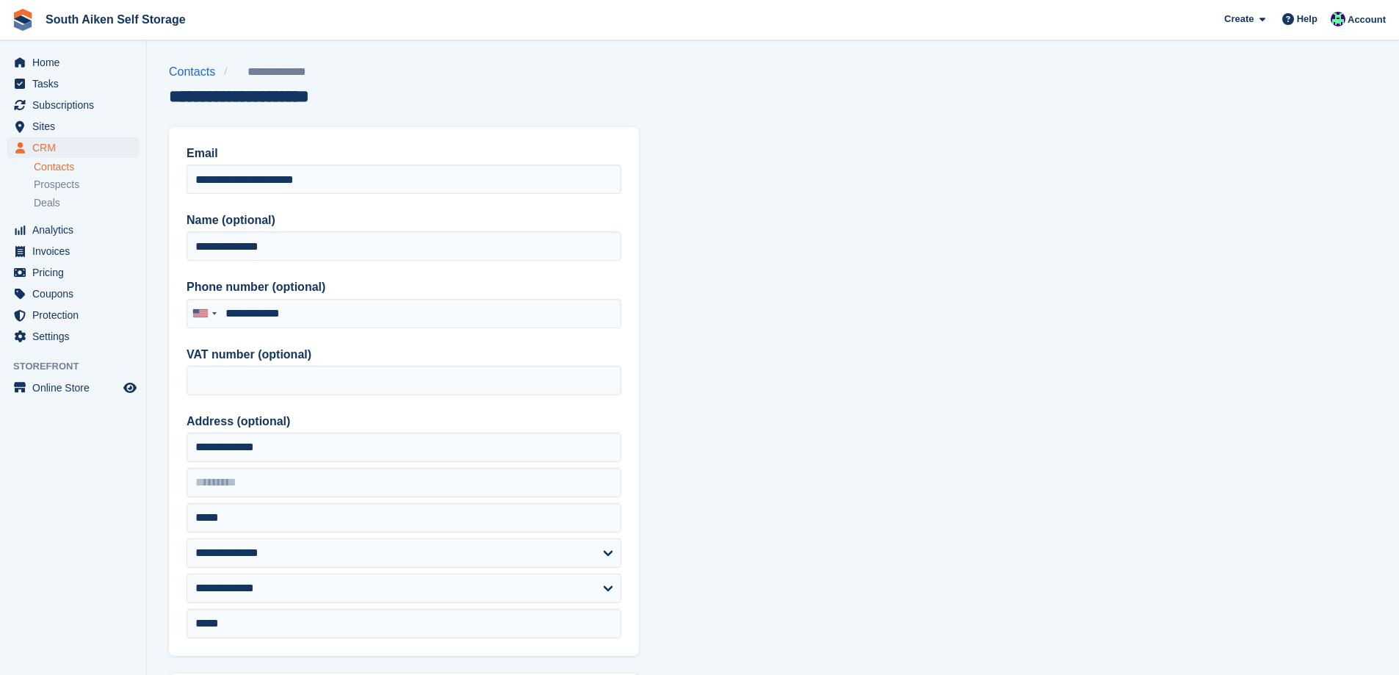
type input "**********"
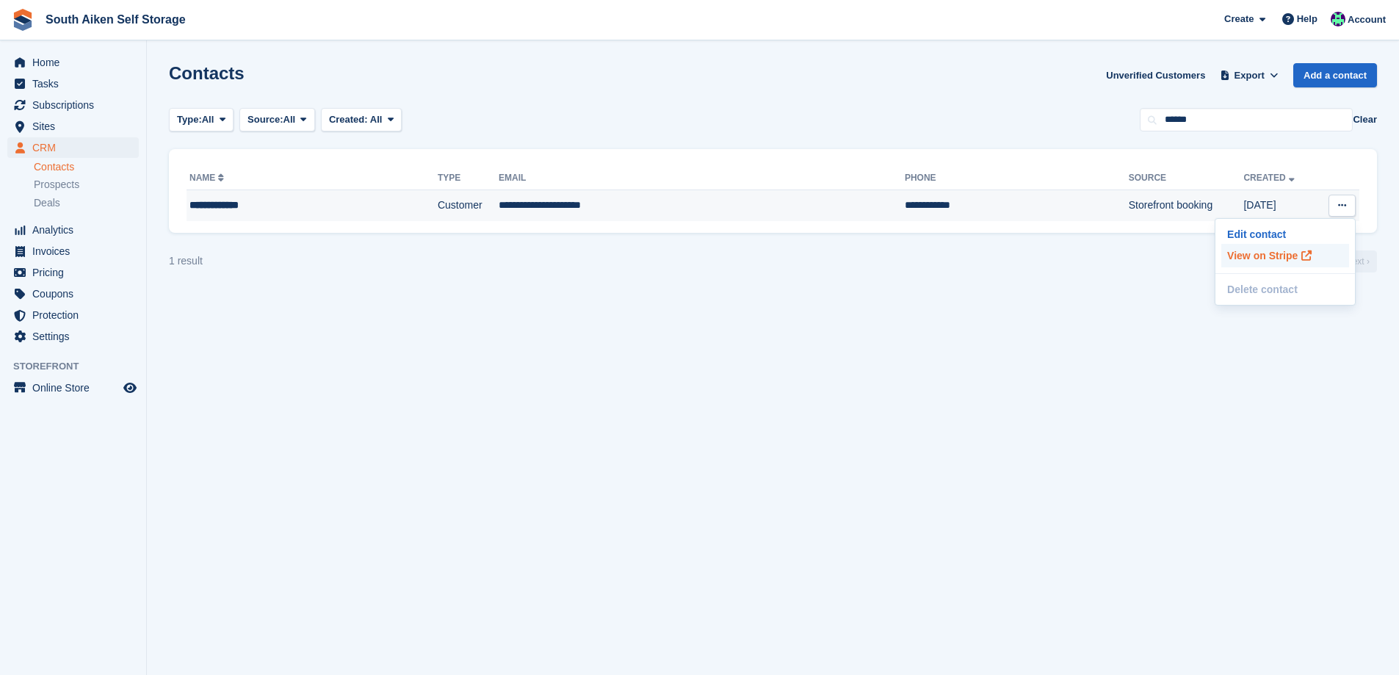
click at [1237, 256] on p "View on Stripe" at bounding box center [1285, 255] width 128 height 23
